Goal: Book appointment/travel/reservation

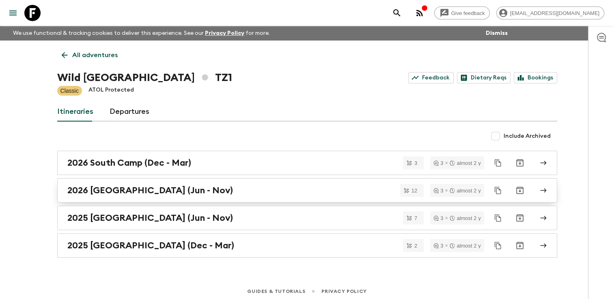
click at [109, 195] on h2 "2026 [GEOGRAPHIC_DATA] (Jun - Nov)" at bounding box center [150, 190] width 166 height 11
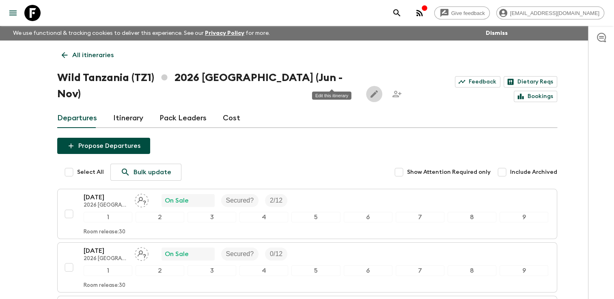
click at [370, 90] on icon "Edit this itinerary" at bounding box center [373, 93] width 7 height 7
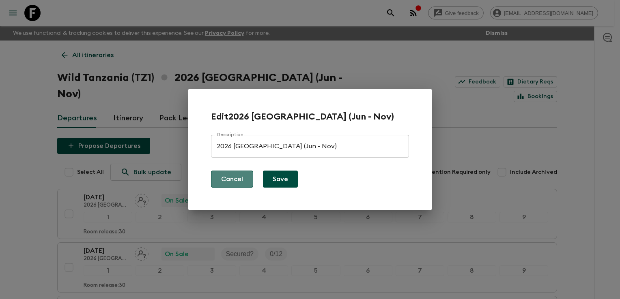
click at [233, 181] on button "Cancel" at bounding box center [232, 179] width 42 height 17
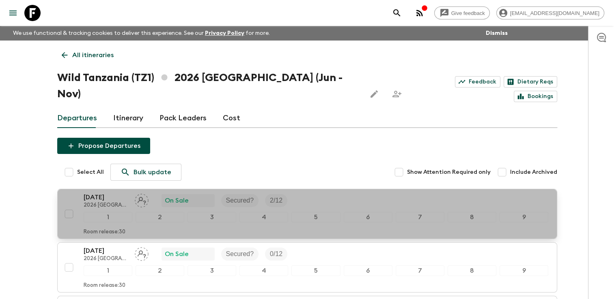
click at [99, 193] on p "[DATE]" at bounding box center [106, 198] width 45 height 10
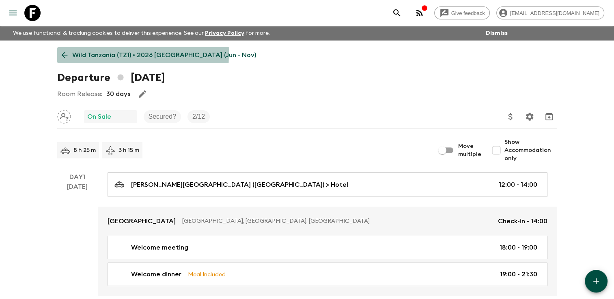
click at [64, 54] on icon at bounding box center [64, 55] width 9 height 9
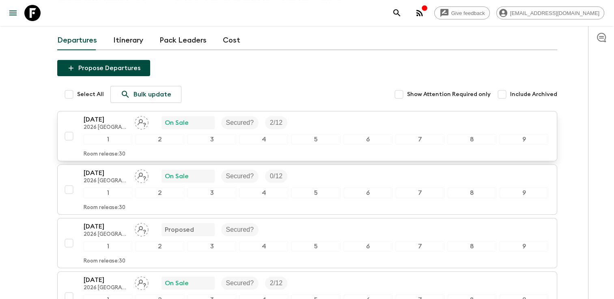
scroll to position [81, 0]
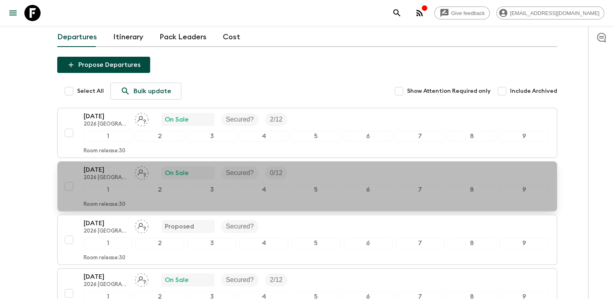
click at [101, 185] on div "1" at bounding box center [108, 190] width 49 height 11
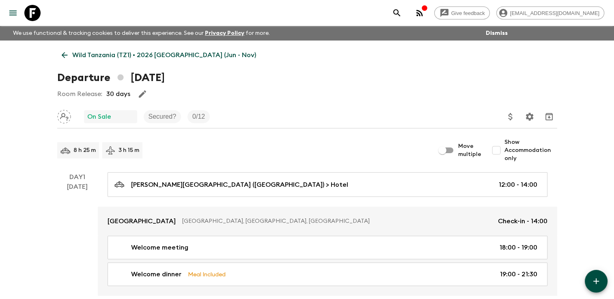
click at [138, 96] on icon "button" at bounding box center [143, 94] width 10 height 10
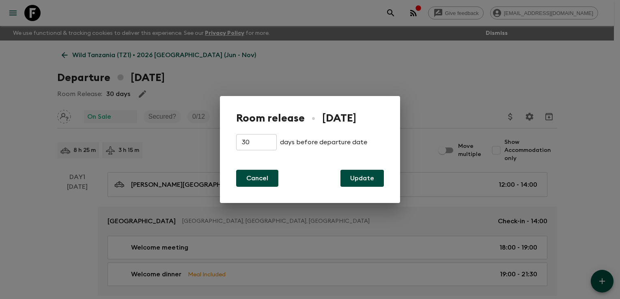
click at [242, 179] on button "Cancel" at bounding box center [257, 178] width 42 height 17
